Goal: Task Accomplishment & Management: Manage account settings

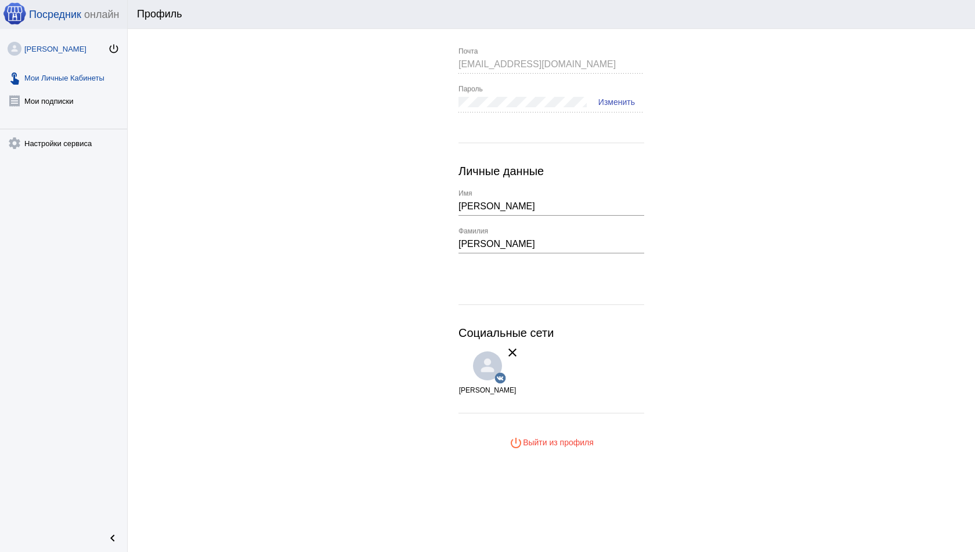
click at [74, 75] on link "touch_app Мои Личные Кабинеты" at bounding box center [63, 75] width 127 height 23
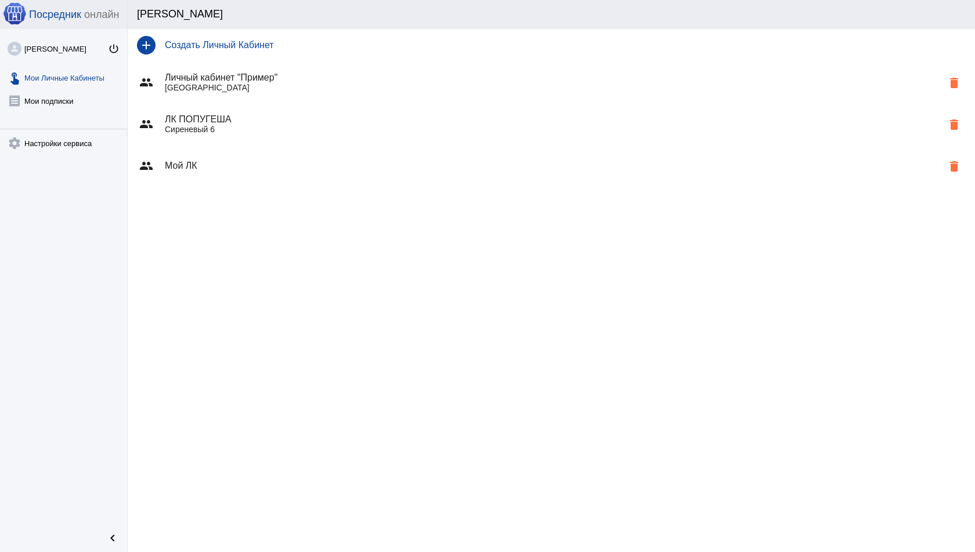
click at [197, 164] on h4 "Мой ЛК" at bounding box center [553, 166] width 777 height 10
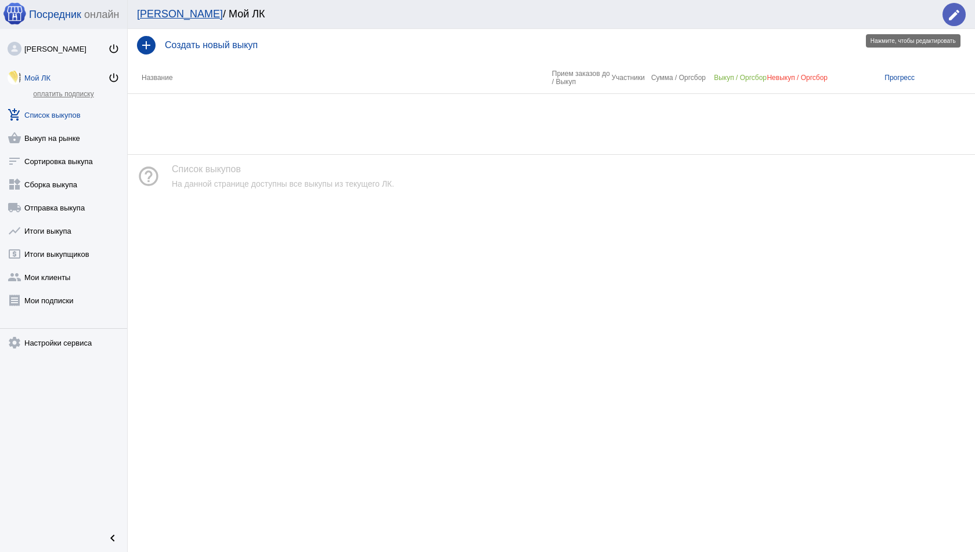
click at [954, 6] on span "edit" at bounding box center [954, 15] width 14 height 24
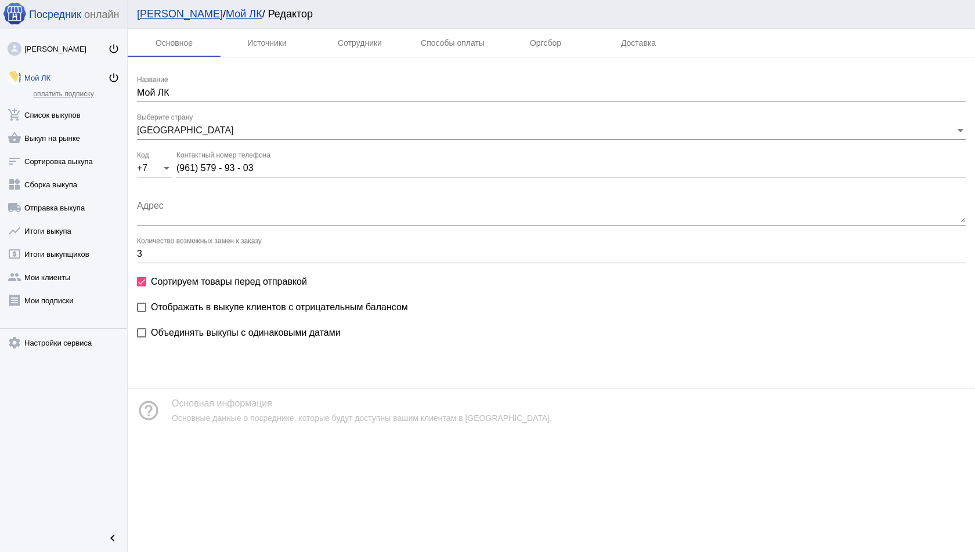
click at [341, 28] on div "[PERSON_NAME] / Мой ЛК / Редактор" at bounding box center [551, 14] width 847 height 29
click at [341, 39] on div "Сотрудники" at bounding box center [360, 42] width 44 height 9
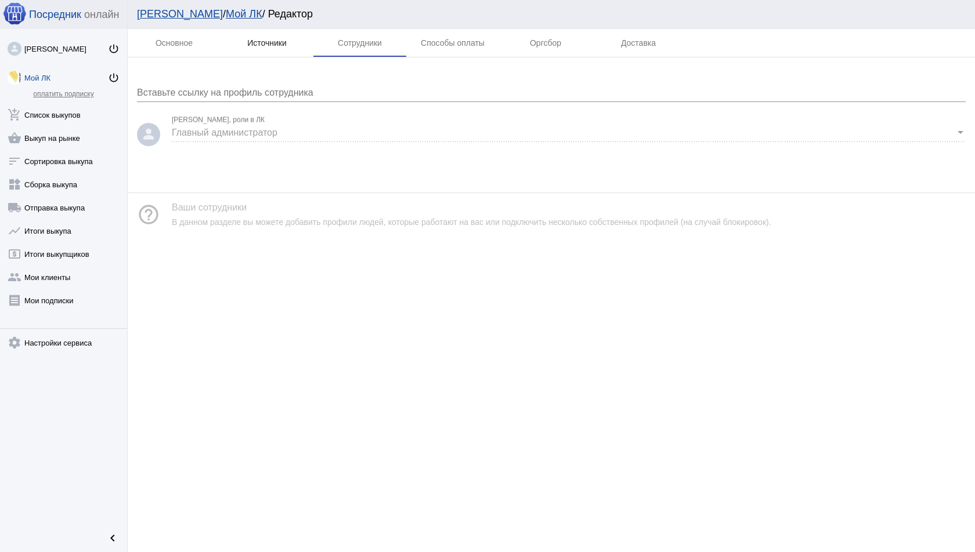
click at [268, 38] on div "Источники" at bounding box center [266, 42] width 39 height 9
click at [259, 143] on span "подключить для автоматической рассылки сообщений клиентам" at bounding box center [301, 139] width 244 height 9
